Goal: Task Accomplishment & Management: Understand process/instructions

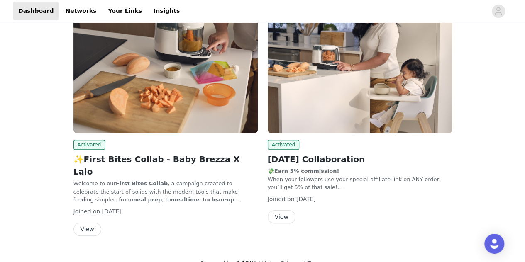
scroll to position [139, 0]
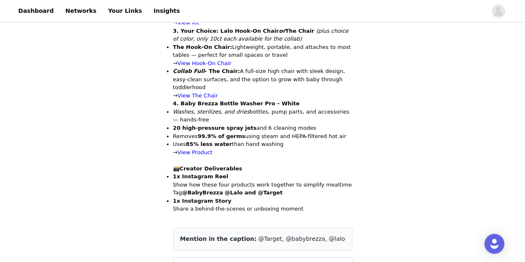
scroll to position [415, 0]
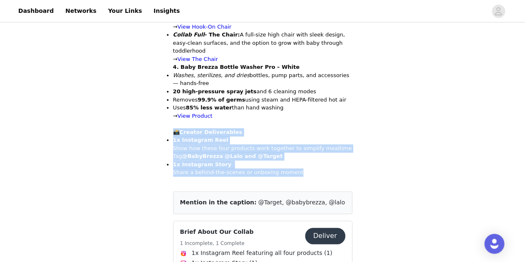
drag, startPoint x: 162, startPoint y: 117, endPoint x: 311, endPoint y: 156, distance: 153.5
copy div "📸 Creator Deliverables 1x Instagram Reel Show how these four products work toge…"
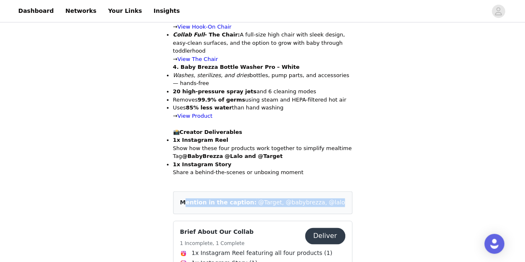
drag, startPoint x: 178, startPoint y: 185, endPoint x: 320, endPoint y: 191, distance: 141.9
click at [320, 191] on div "Mention in the caption: @Target, @babybrezza, @lalo" at bounding box center [262, 202] width 179 height 23
copy div "Mention in the caption: @Target, @babybrezza, @lalo"
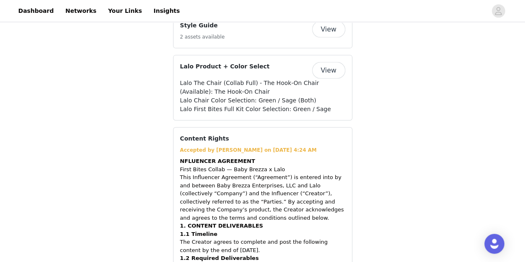
scroll to position [1000, 0]
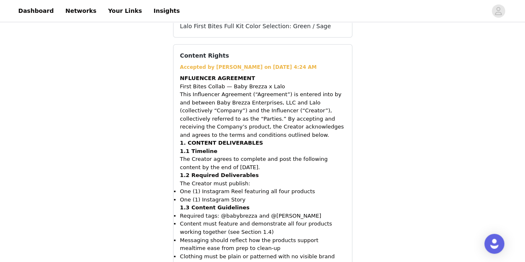
click at [308, 187] on li "One (1) Instagram Reel featuring all four products" at bounding box center [262, 191] width 165 height 8
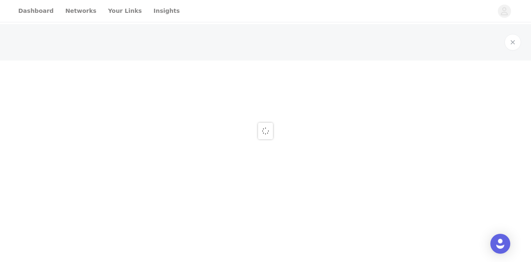
click at [178, 147] on div at bounding box center [265, 131] width 531 height 262
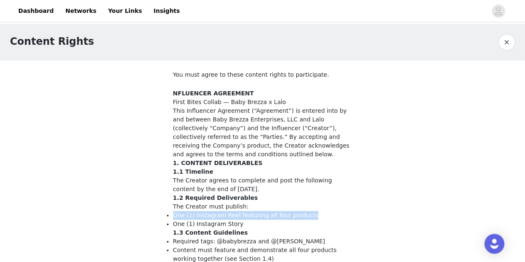
drag, startPoint x: 307, startPoint y: 218, endPoint x: 169, endPoint y: 217, distance: 137.7
copy li "One (1) Instagram Reel featuring all four products"
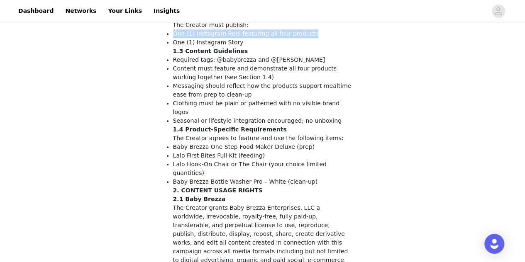
scroll to position [169, 0]
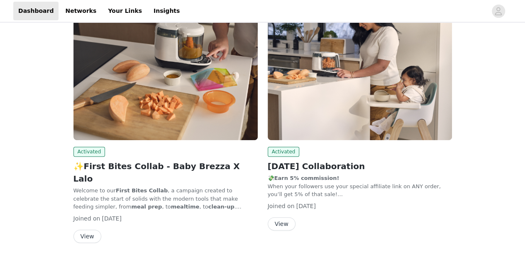
scroll to position [139, 0]
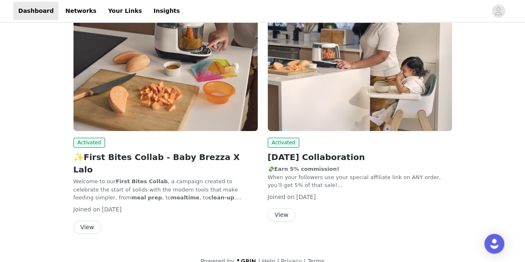
click at [83, 221] on button "View" at bounding box center [87, 227] width 28 height 13
